Goal: Navigation & Orientation: Find specific page/section

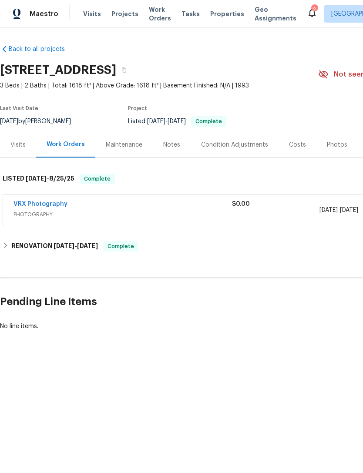
click at [59, 0] on div "Maestro Visits Projects Work Orders Tasks Properties Geo Assignments 2 [GEOGRAP…" at bounding box center [181, 13] width 363 height 27
